Goal: Task Accomplishment & Management: Manage account settings

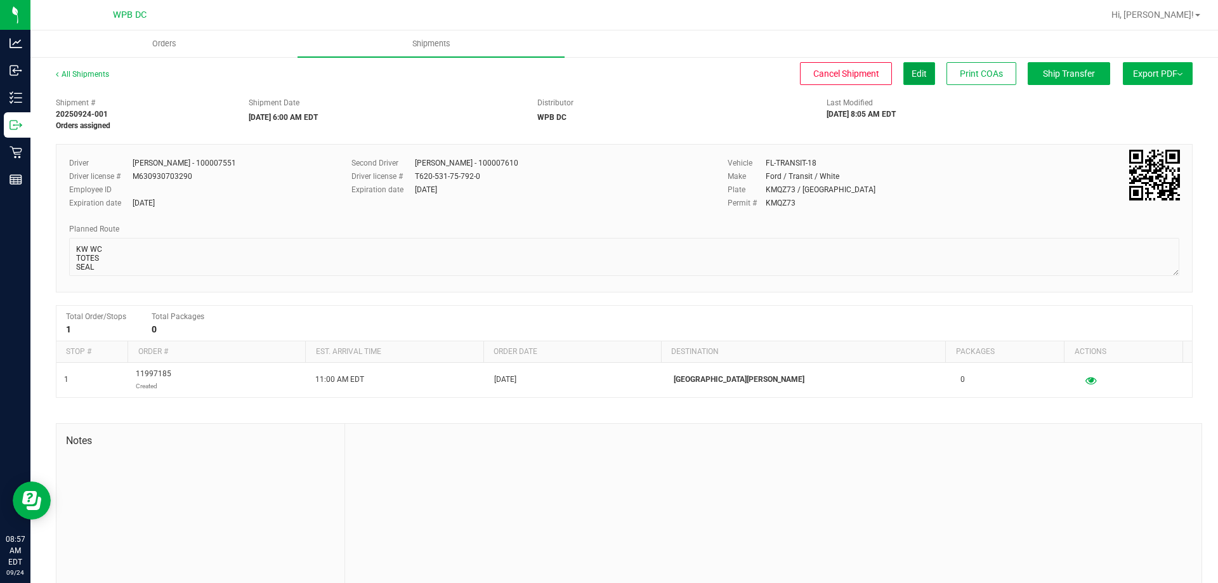
click at [903, 74] on button "Edit" at bounding box center [919, 73] width 32 height 23
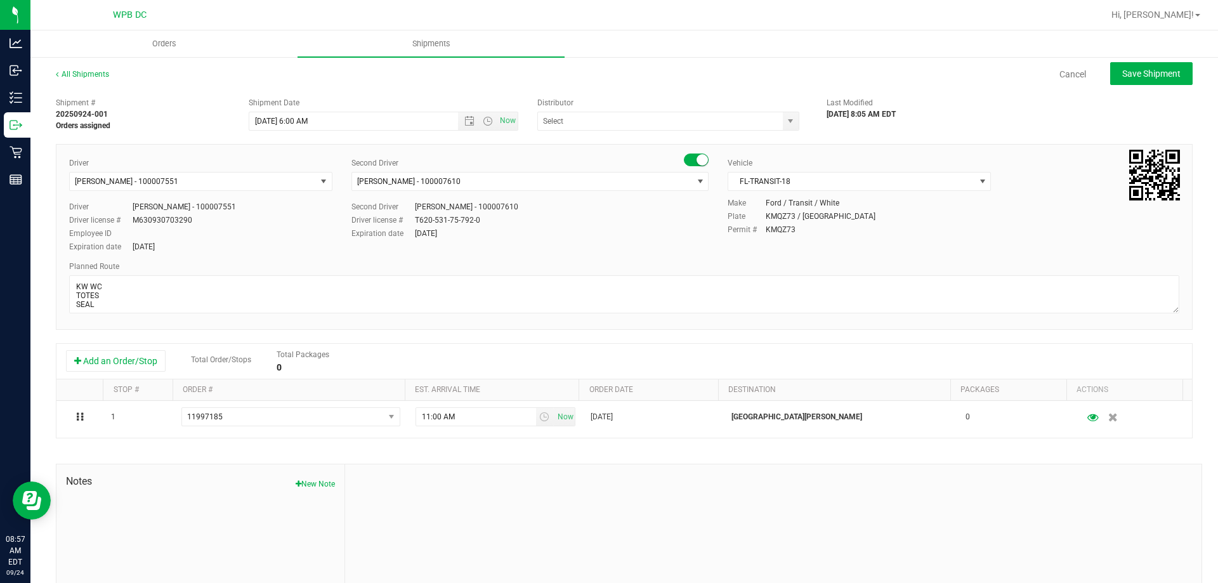
type input "WPB DC"
click at [928, 176] on span "FL-TRANSIT-18" at bounding box center [851, 182] width 246 height 18
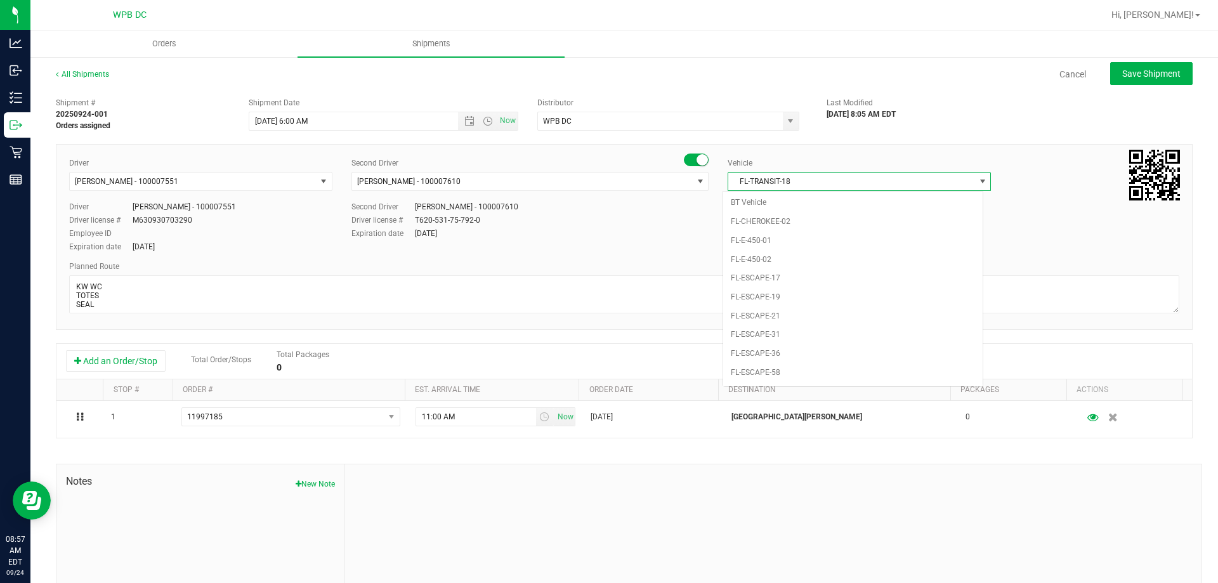
scroll to position [620, 0]
click at [801, 228] on li "FL-SAVANA-03" at bounding box center [852, 223] width 259 height 19
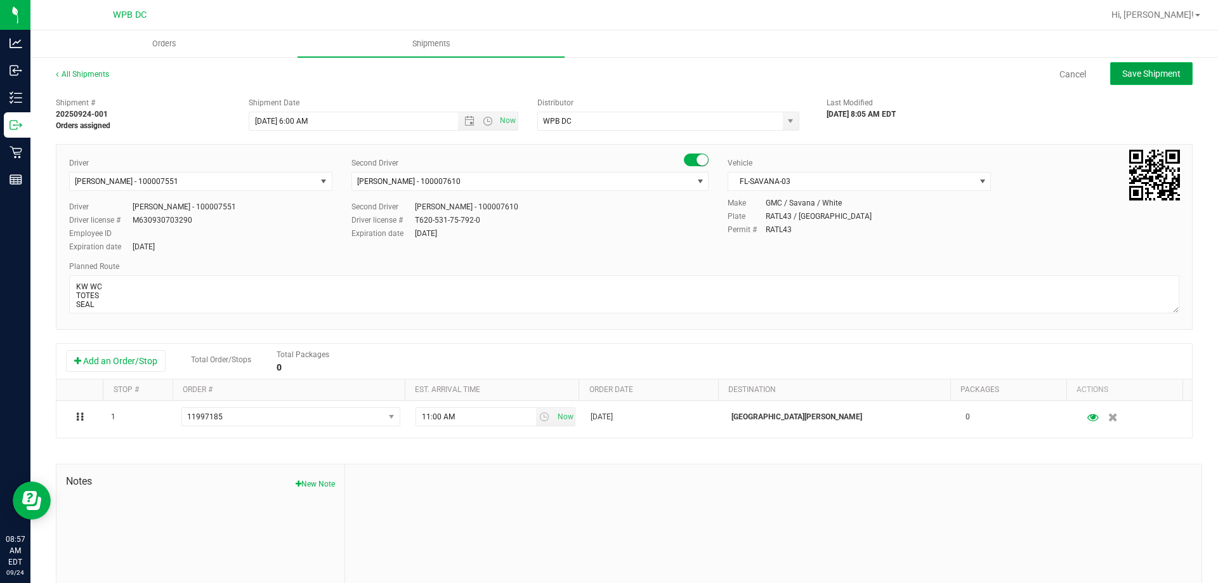
click at [1122, 74] on span "Save Shipment" at bounding box center [1151, 74] width 58 height 10
type input "[DATE] 10:00 AM"
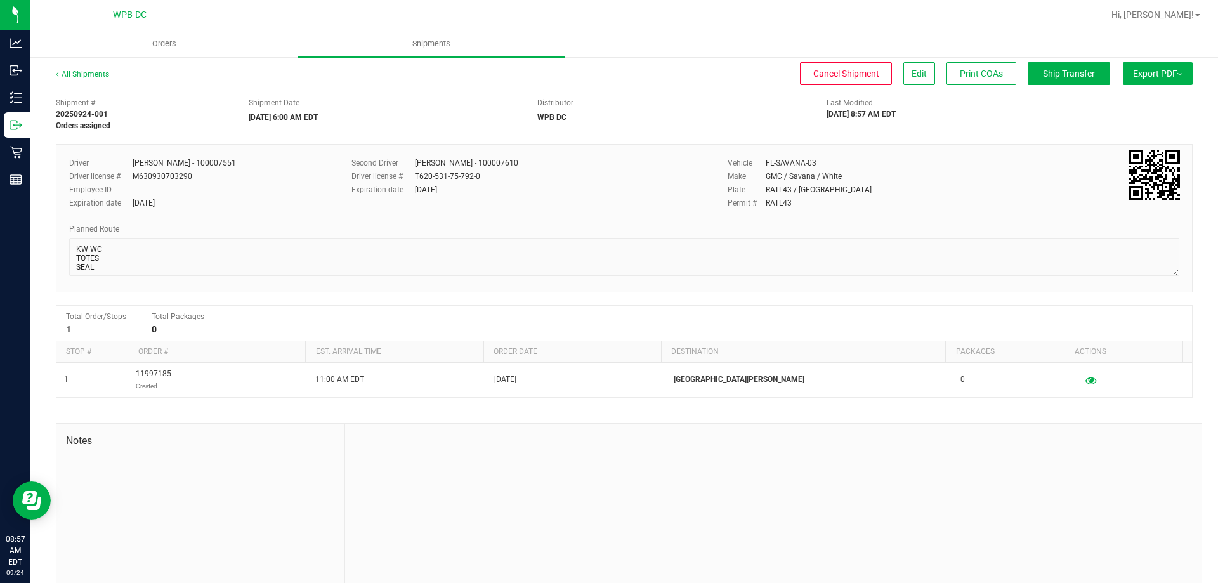
click at [97, 69] on div "All Shipments" at bounding box center [94, 78] width 76 height 19
click at [96, 73] on link "All Shipments" at bounding box center [82, 74] width 53 height 9
